Goal: Task Accomplishment & Management: Use online tool/utility

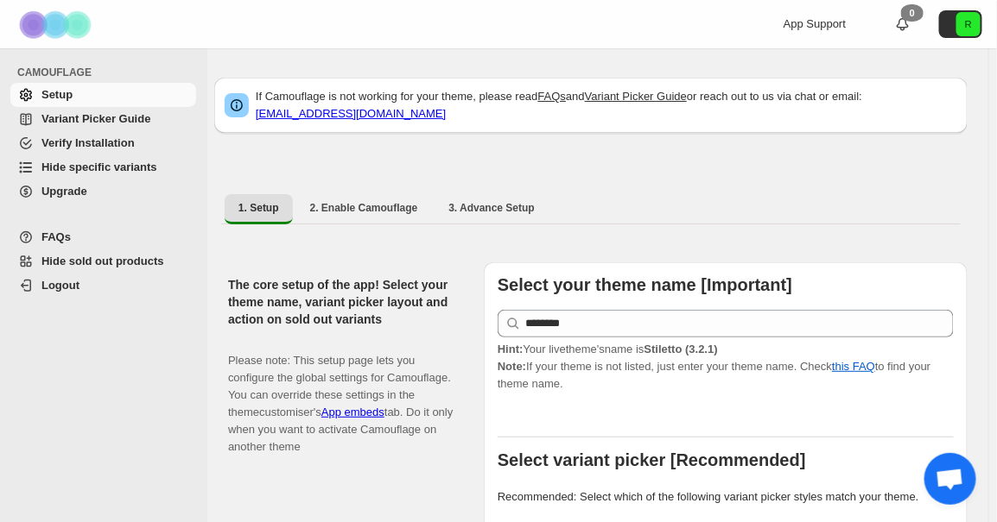
click at [85, 126] on span "Variant Picker Guide" at bounding box center [116, 119] width 151 height 17
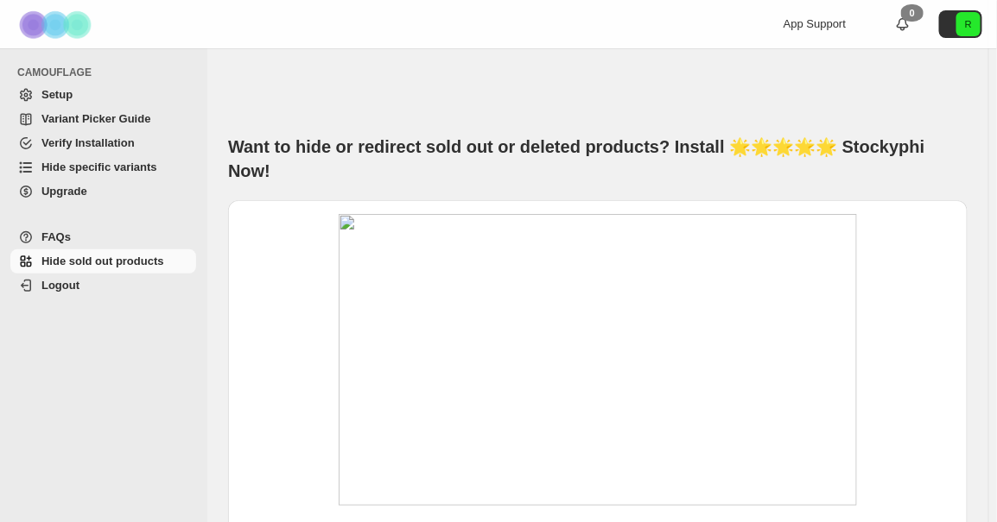
click at [79, 112] on span "Variant Picker Guide" at bounding box center [95, 118] width 109 height 13
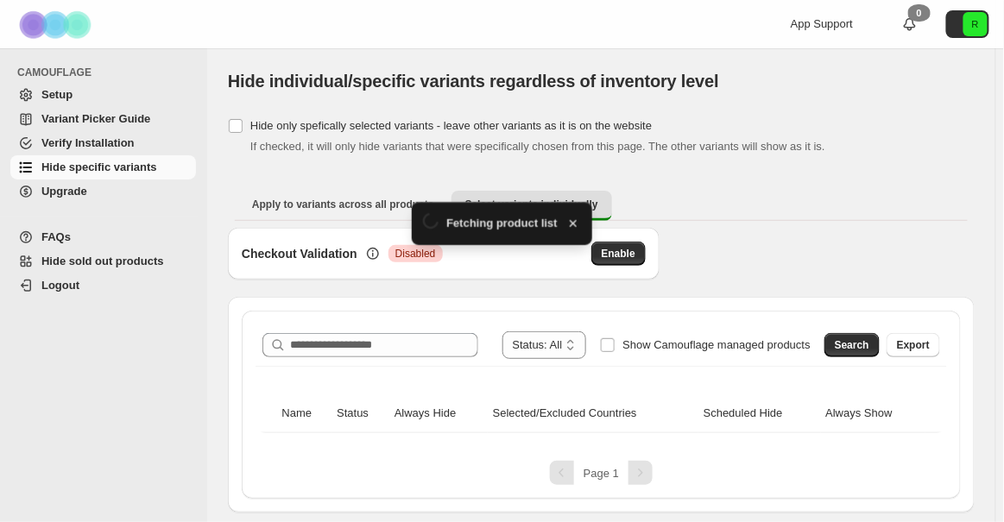
click at [334, 311] on div "**********" at bounding box center [601, 405] width 719 height 188
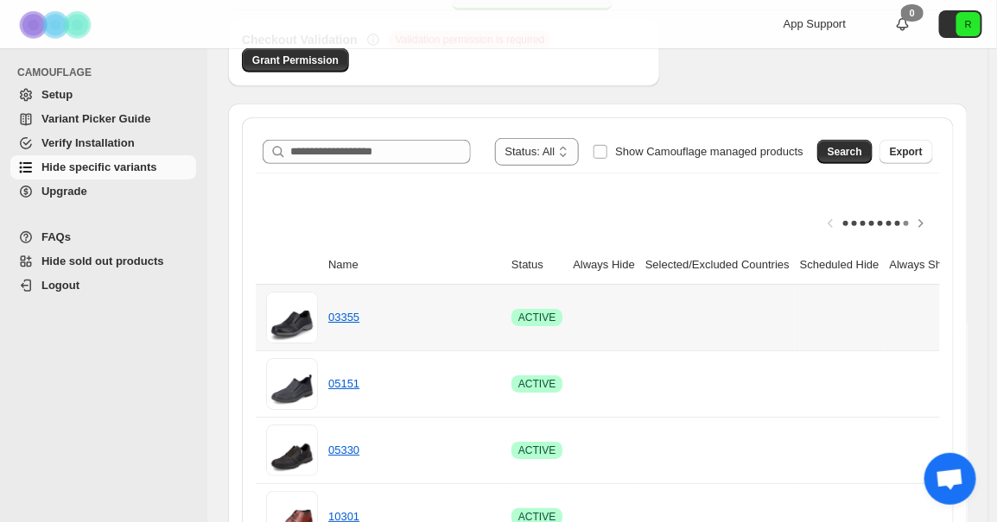
scroll to position [235, 0]
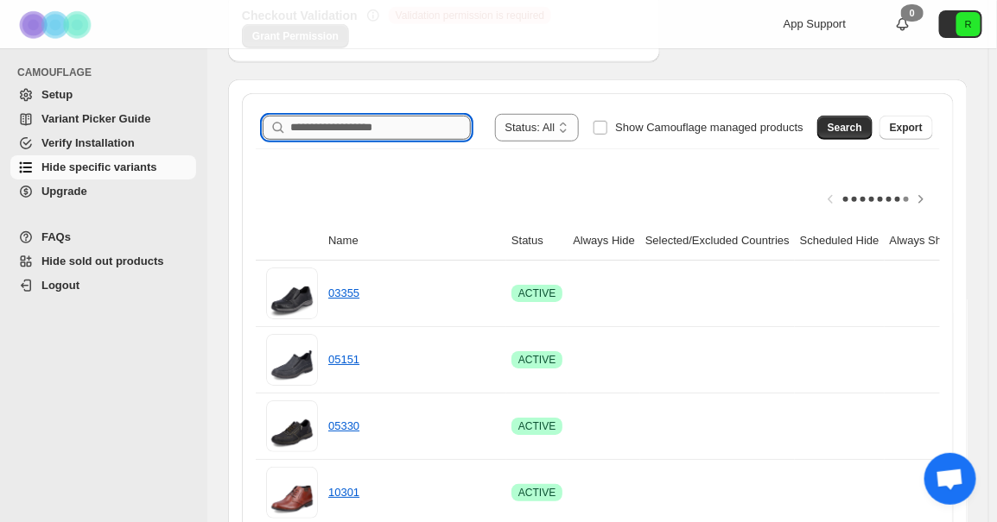
click at [422, 123] on input "Search product name" at bounding box center [380, 128] width 180 height 24
paste input "********"
click at [837, 124] on button "Search" at bounding box center [844, 128] width 55 height 24
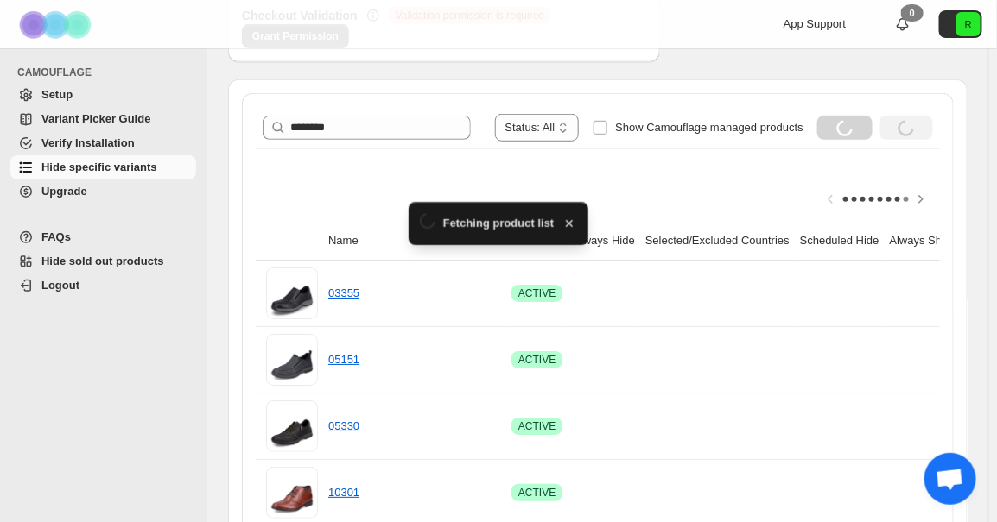
scroll to position [129, 0]
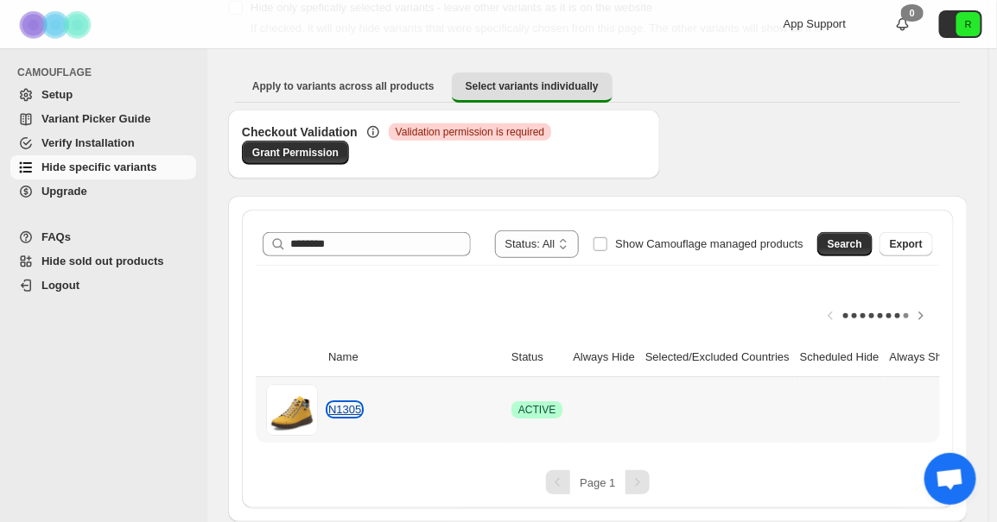
click at [344, 403] on link "N1305" at bounding box center [344, 409] width 33 height 13
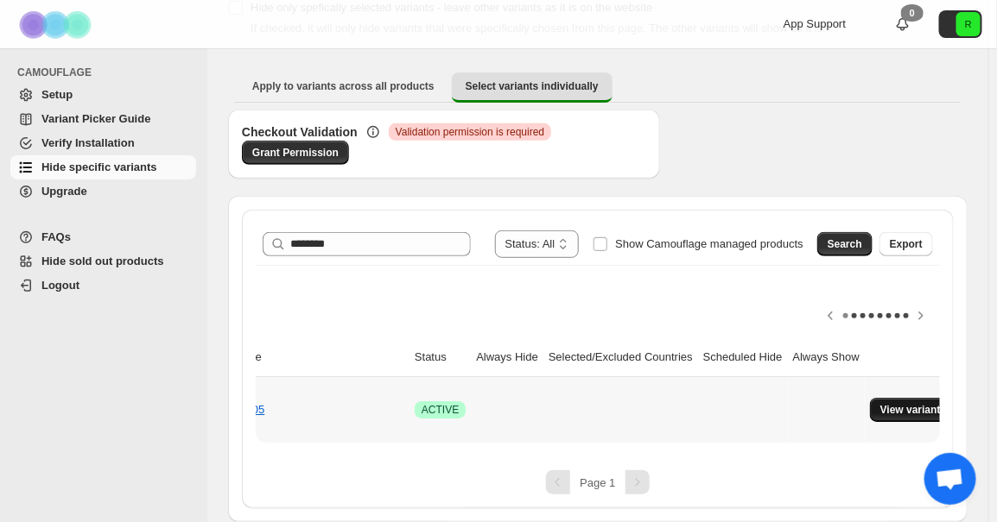
click at [890, 403] on span "View variants" at bounding box center [913, 410] width 66 height 14
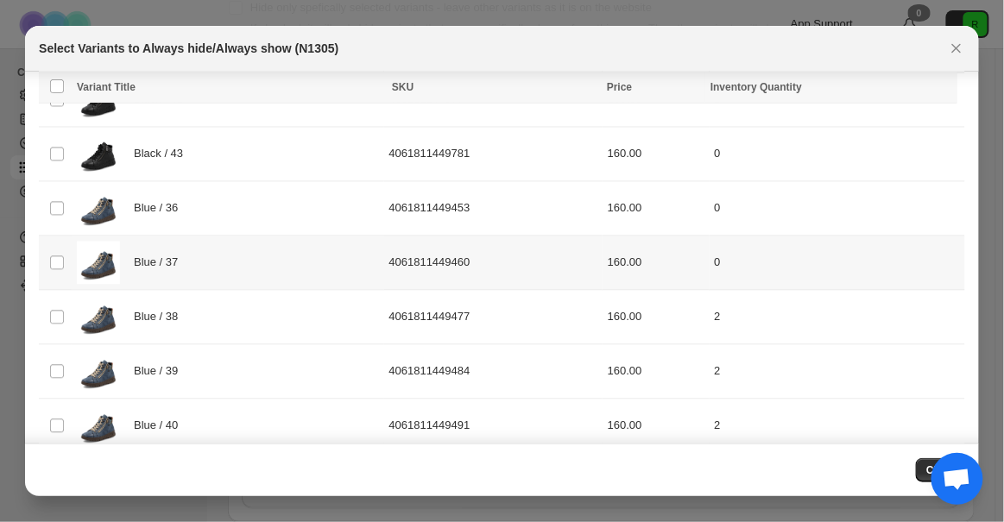
scroll to position [816, 0]
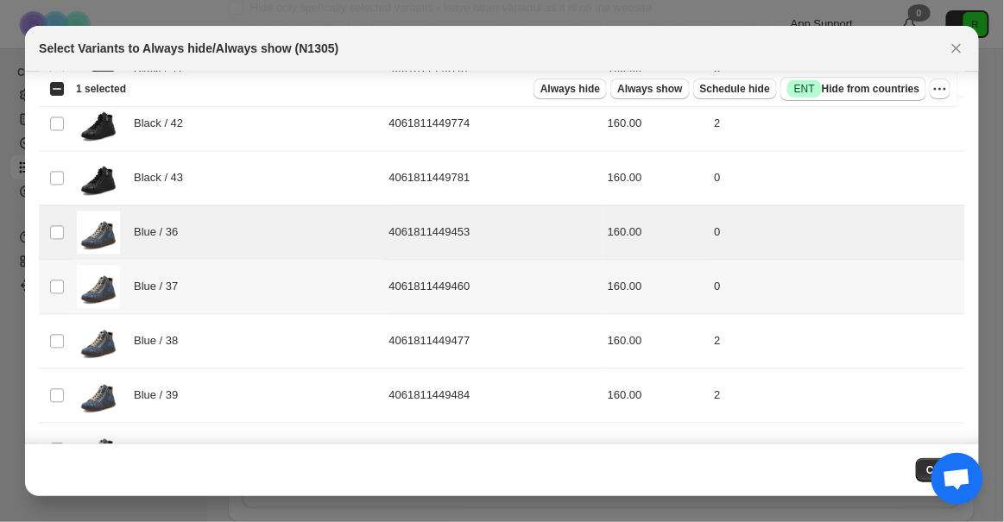
click at [51, 269] on td "Select product variant" at bounding box center [55, 288] width 33 height 54
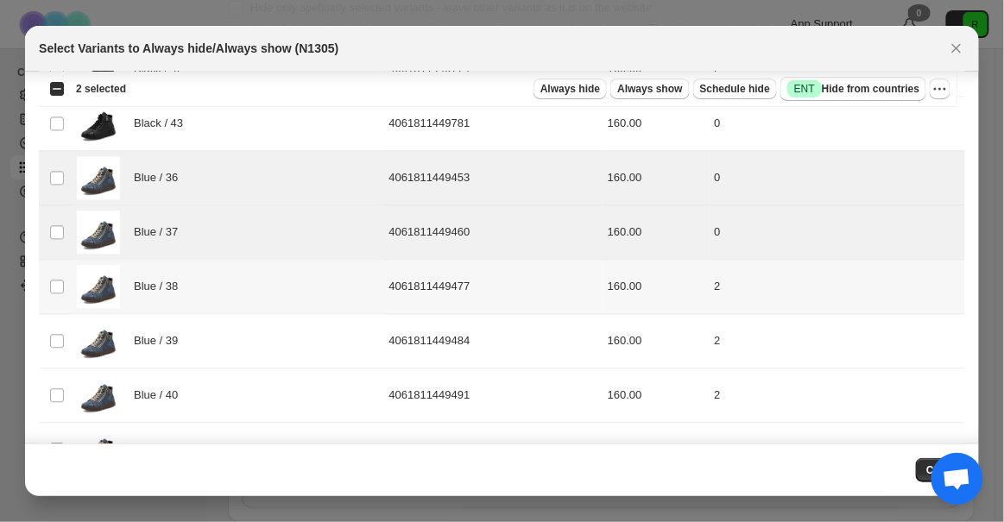
scroll to position [895, 0]
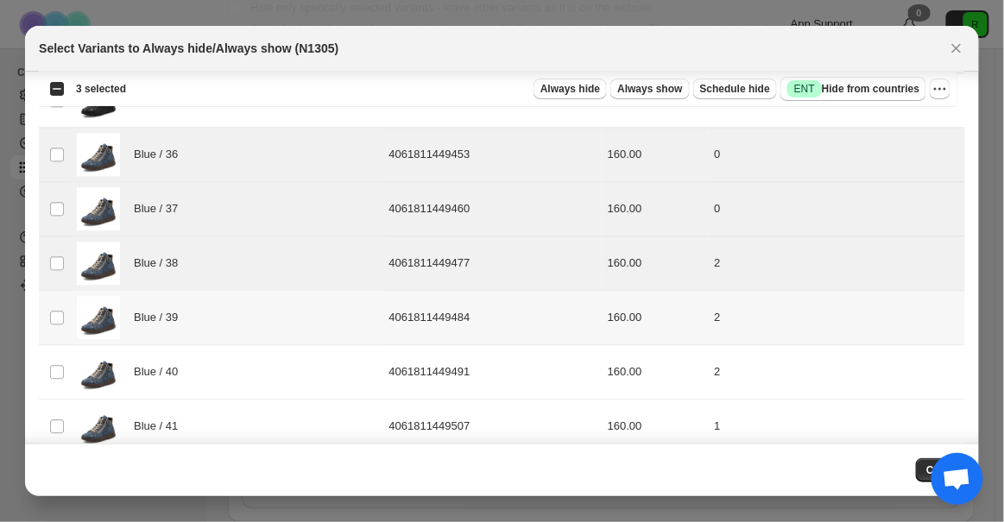
click at [60, 299] on td "Select product variant" at bounding box center [55, 318] width 33 height 54
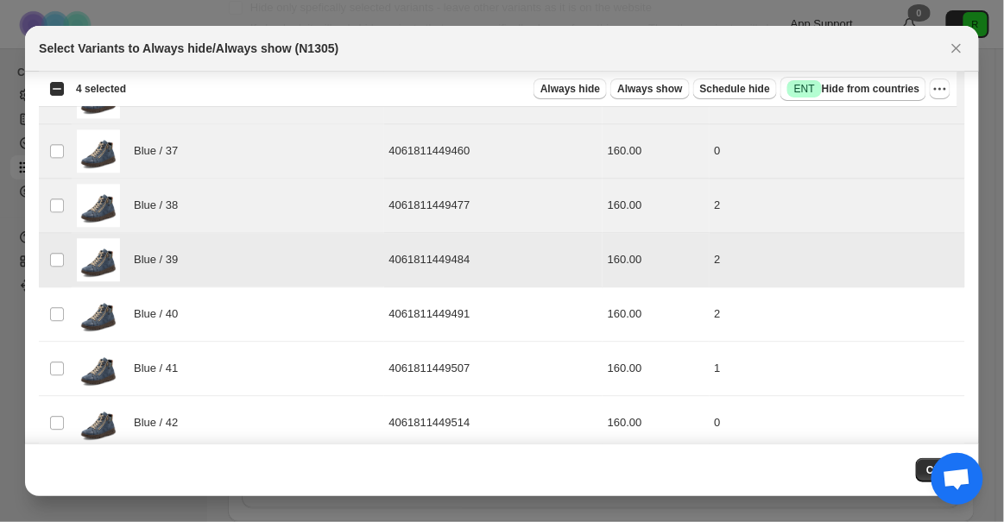
scroll to position [973, 0]
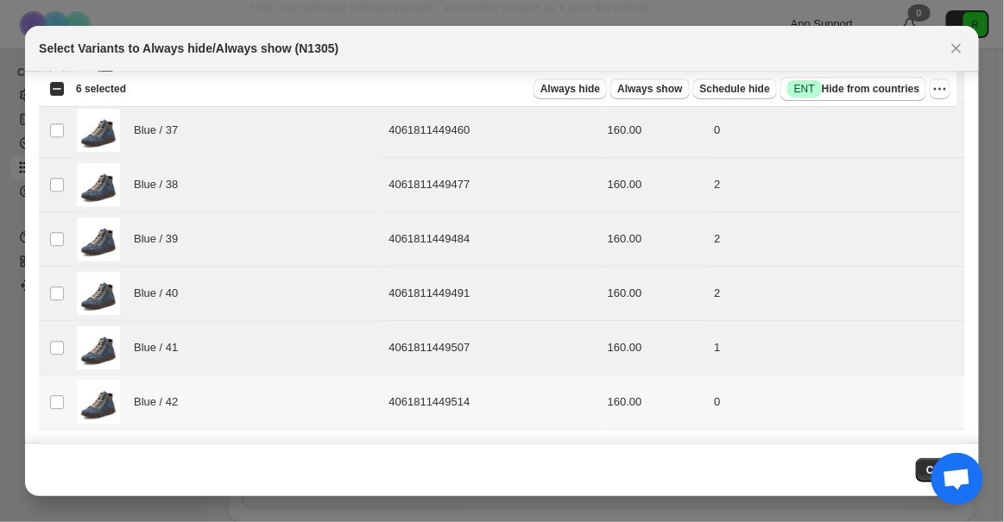
click at [64, 382] on td "Select product variant" at bounding box center [55, 403] width 33 height 54
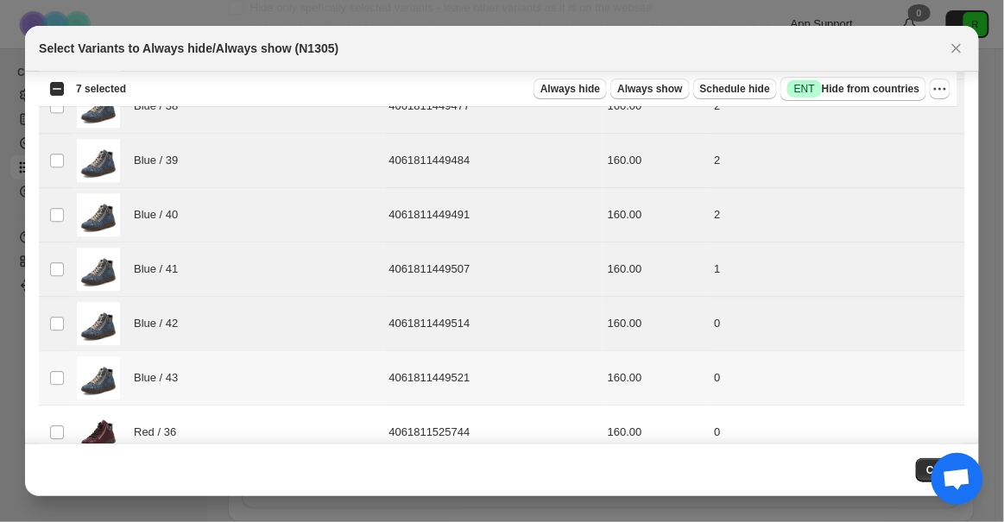
click at [73, 363] on td "Blue / 43" at bounding box center [228, 378] width 312 height 54
click at [600, 83] on span "Always hide" at bounding box center [571, 89] width 60 height 14
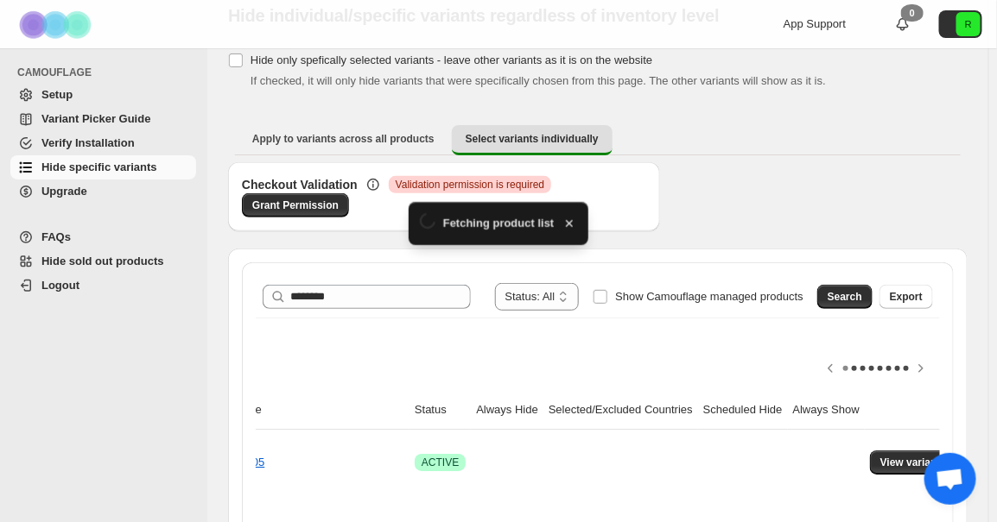
scroll to position [129, 0]
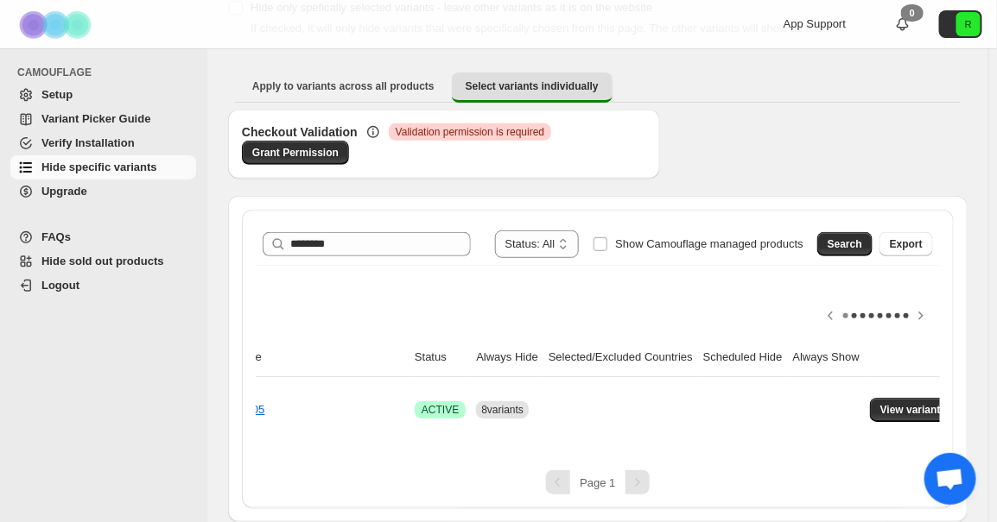
drag, startPoint x: 362, startPoint y: 207, endPoint x: 351, endPoint y: 215, distance: 13.0
click at [362, 210] on div "**********" at bounding box center [598, 359] width 712 height 299
click at [332, 232] on input "********" at bounding box center [364, 244] width 149 height 24
drag, startPoint x: 332, startPoint y: 227, endPoint x: 318, endPoint y: 230, distance: 14.1
click at [318, 232] on input "********" at bounding box center [364, 244] width 149 height 24
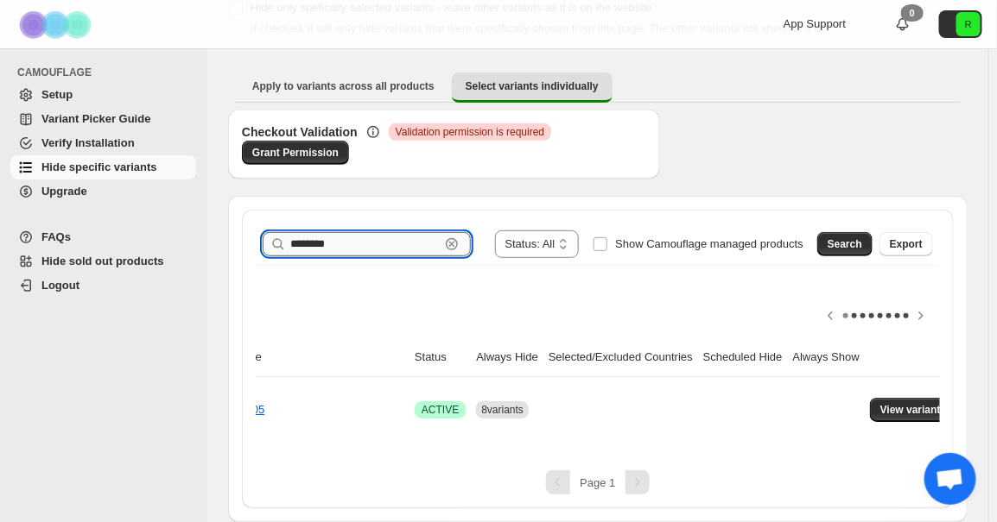
click at [318, 232] on input "********" at bounding box center [364, 244] width 149 height 24
paste input "text"
type input "*****"
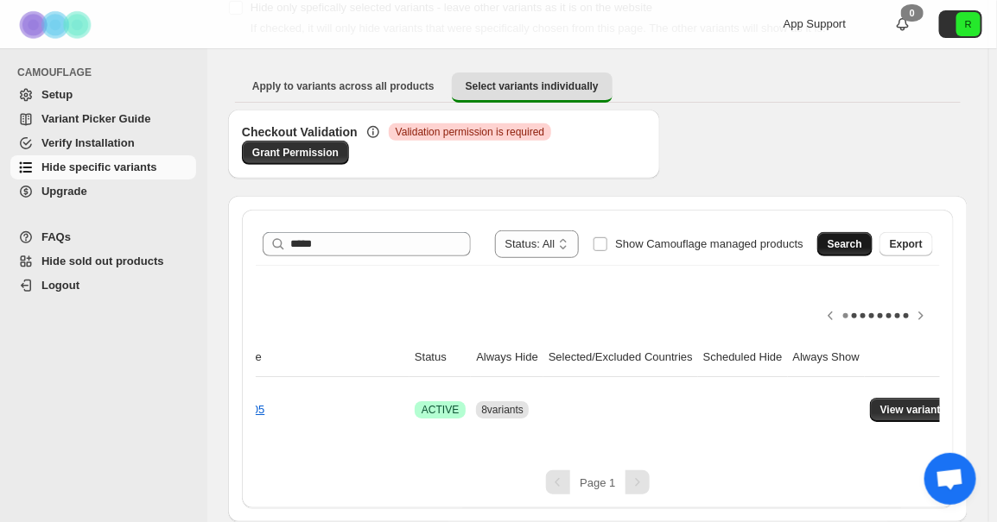
click at [862, 232] on button "Search" at bounding box center [844, 244] width 55 height 24
click at [910, 403] on span "View variants" at bounding box center [913, 410] width 66 height 14
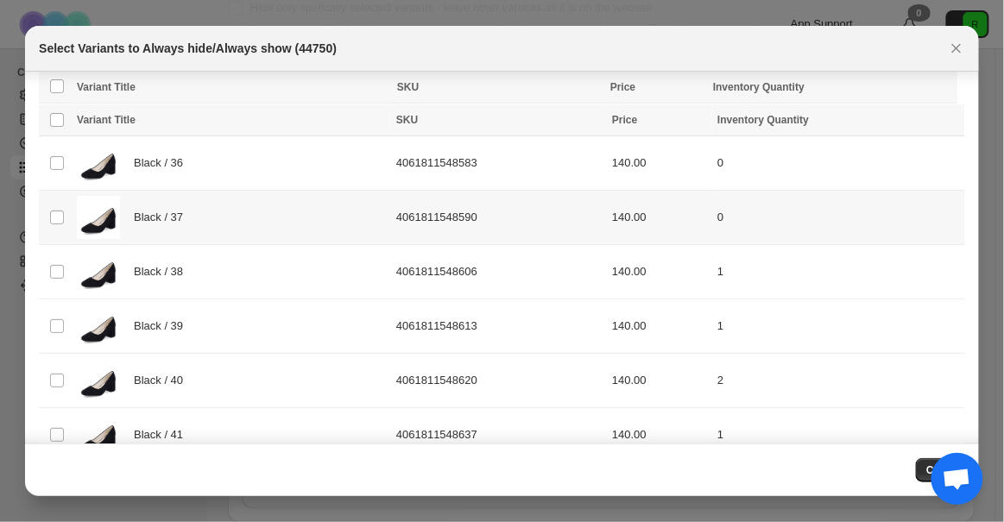
scroll to position [0, 0]
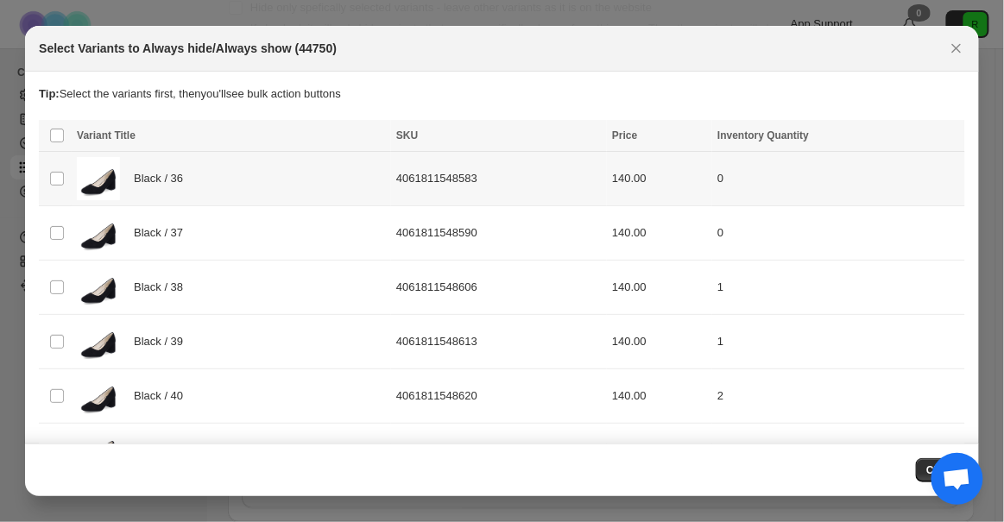
click at [199, 173] on div "Black / 36" at bounding box center [231, 178] width 309 height 43
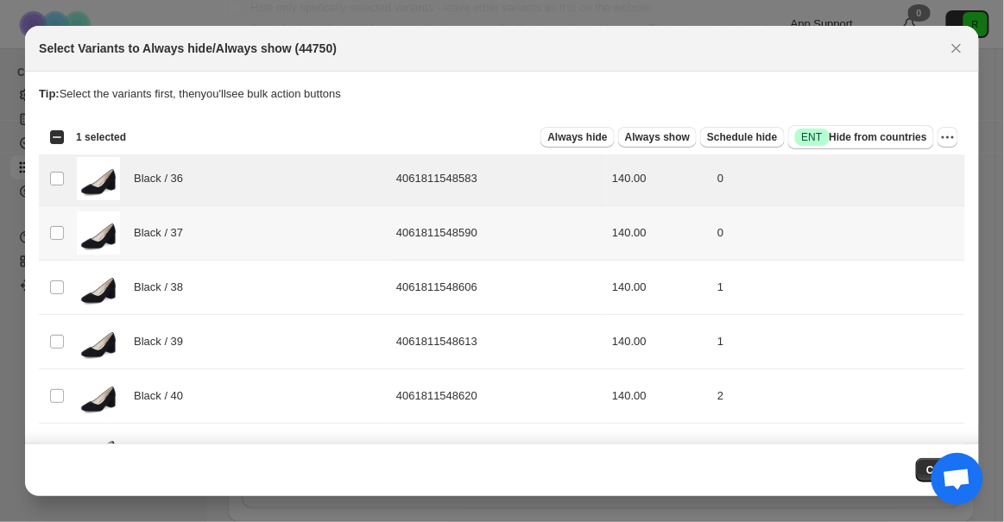
click at [202, 227] on div "Black / 37" at bounding box center [231, 233] width 309 height 43
click at [218, 296] on div "Black / 38" at bounding box center [231, 287] width 309 height 43
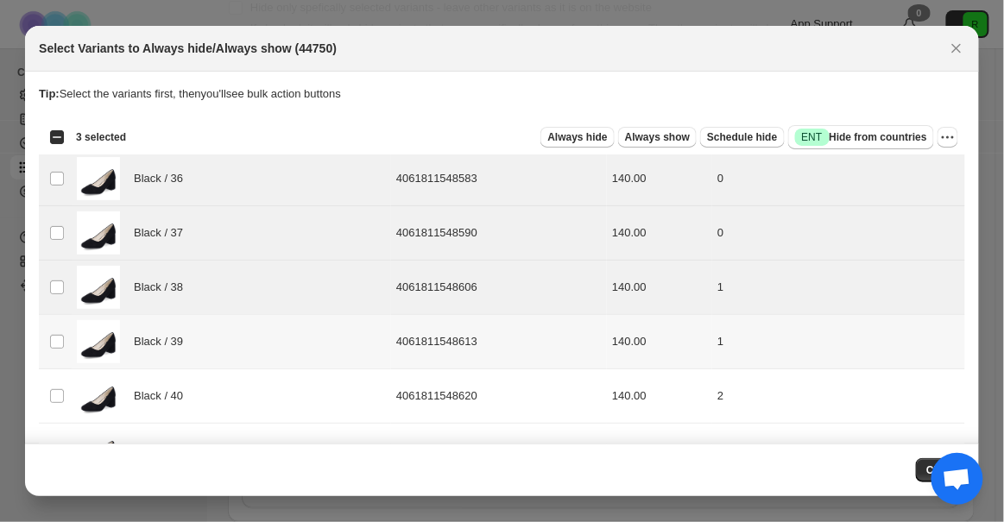
click at [208, 333] on div "Black / 39" at bounding box center [231, 341] width 309 height 43
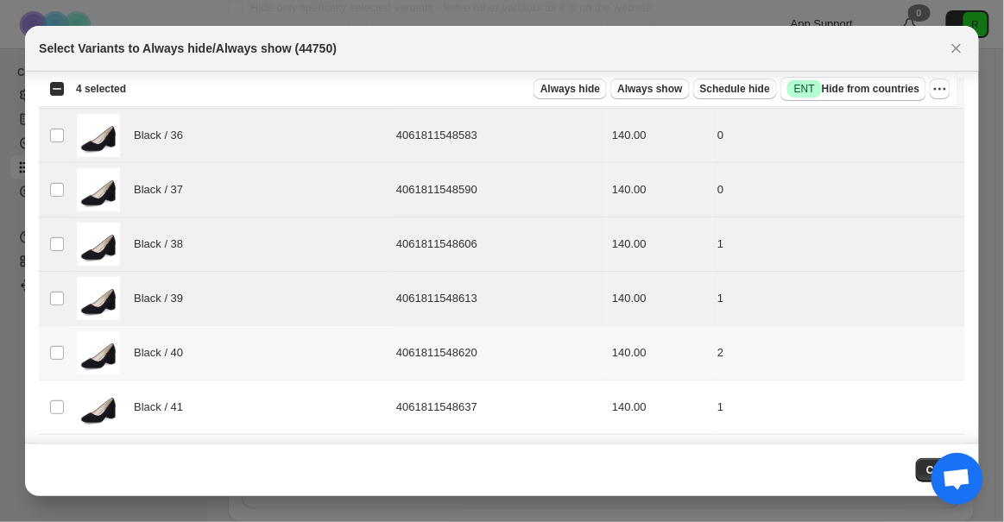
scroll to position [112, 0]
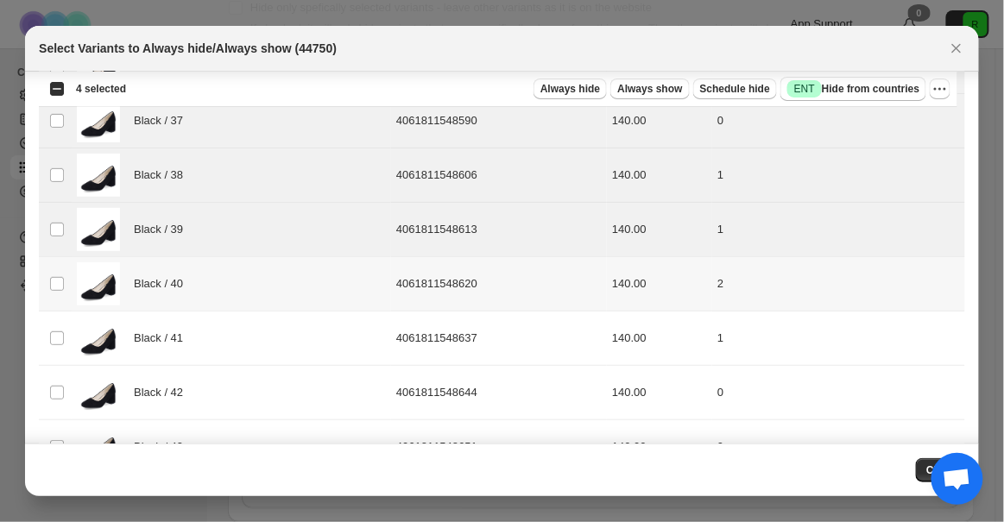
click at [212, 282] on div "Black / 40" at bounding box center [231, 284] width 309 height 43
click at [208, 339] on div "Black / 41" at bounding box center [231, 338] width 309 height 43
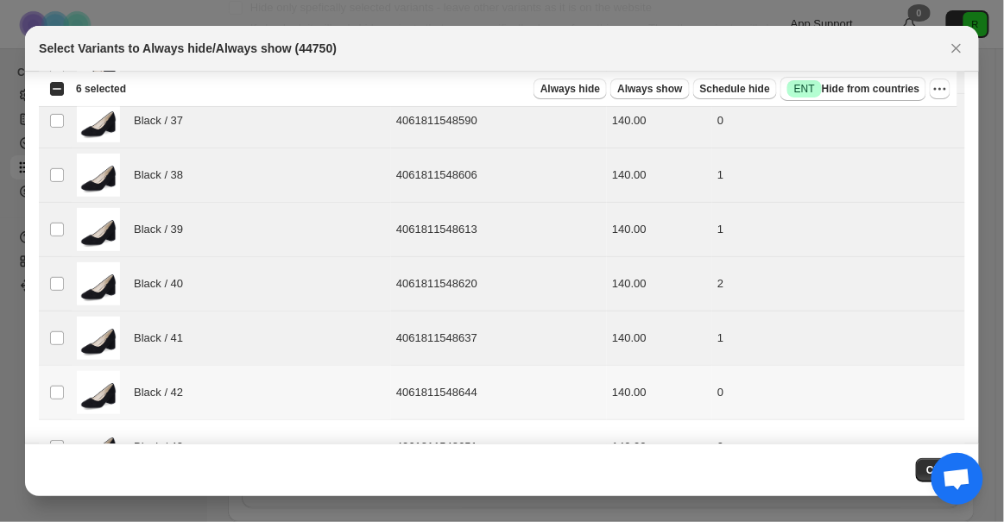
click at [203, 383] on div "Black / 42" at bounding box center [231, 392] width 309 height 43
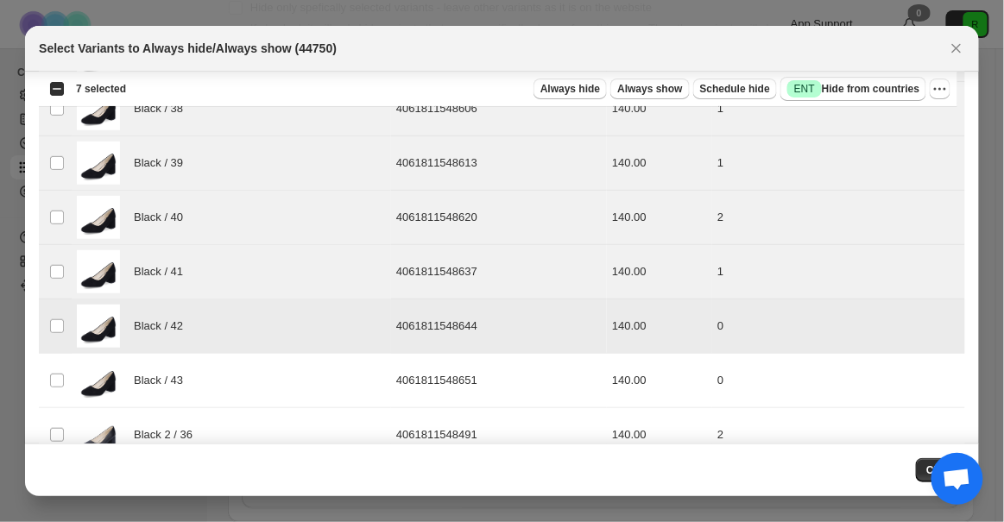
scroll to position [269, 0]
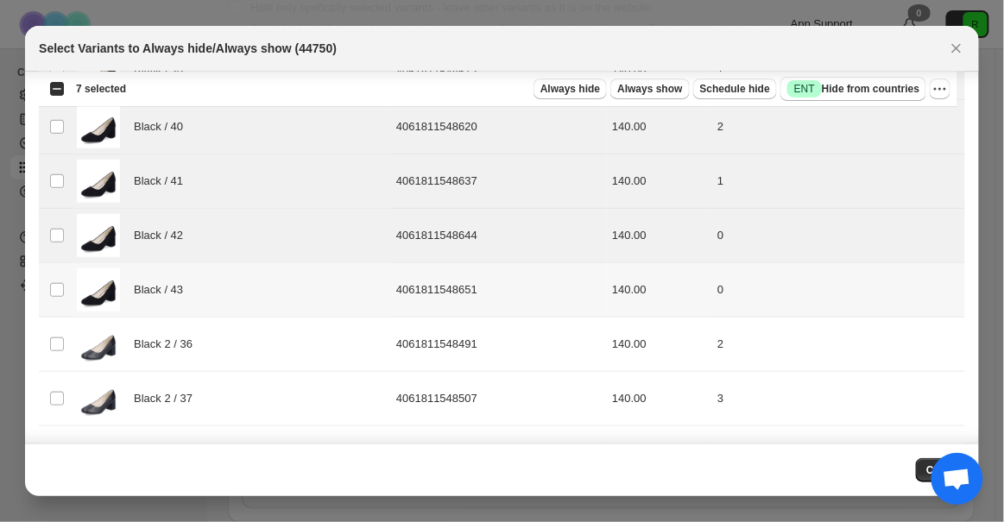
click at [204, 302] on div "Black / 43" at bounding box center [231, 290] width 309 height 43
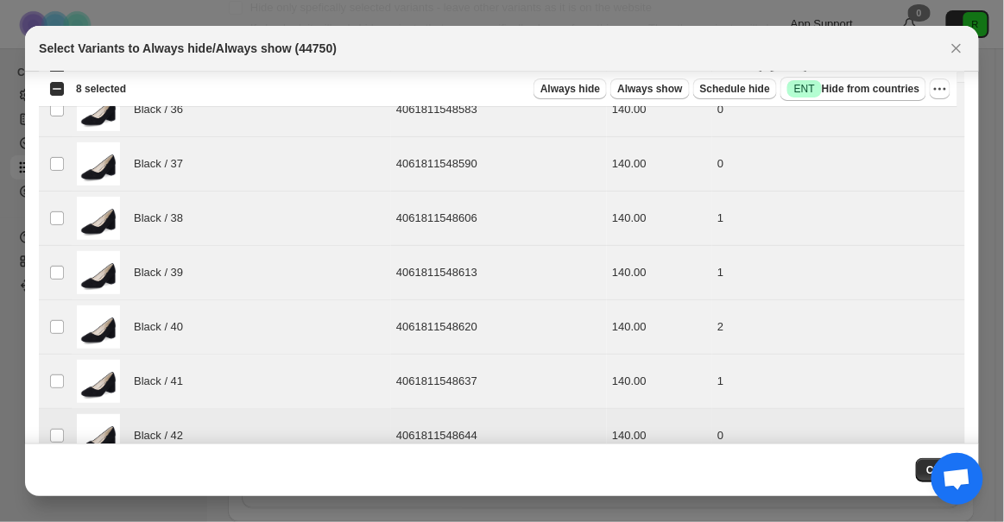
scroll to position [0, 0]
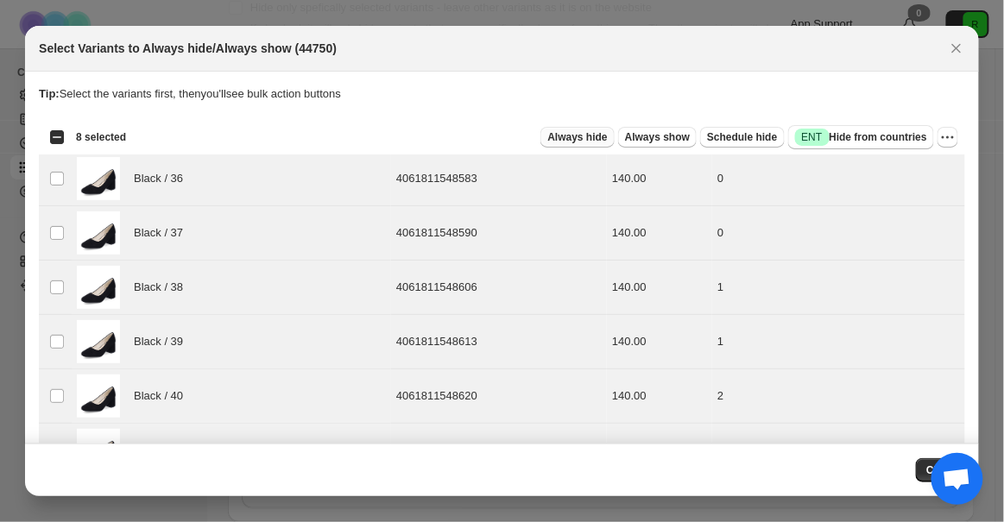
click at [582, 128] on button "Always hide" at bounding box center [577, 137] width 73 height 21
